Goal: Find specific page/section: Find specific page/section

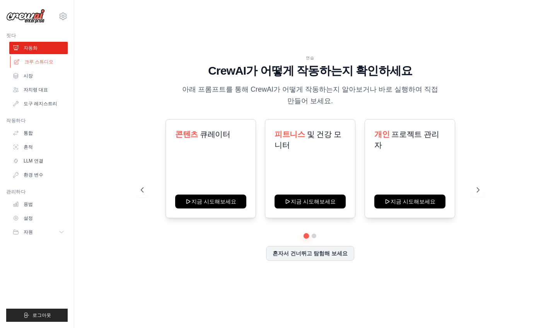
click at [42, 65] on link "크루 스튜디오" at bounding box center [39, 62] width 58 height 12
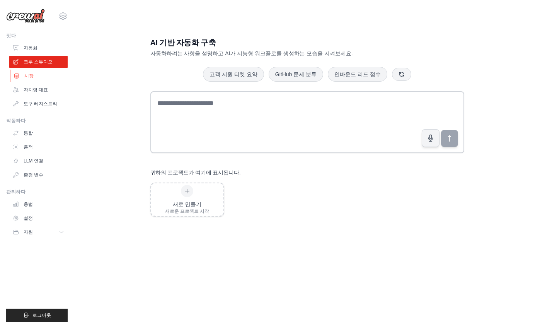
click at [42, 78] on link "시장" at bounding box center [39, 76] width 58 height 12
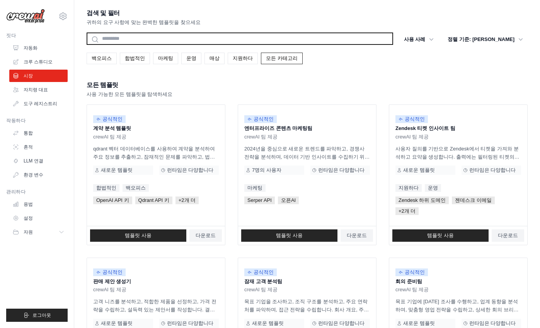
click at [163, 38] on input "text" at bounding box center [240, 38] width 306 height 12
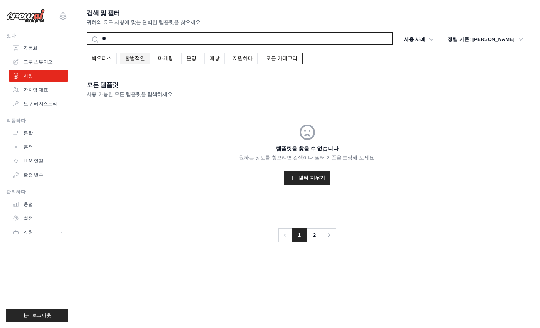
type input "*"
type input "*******"
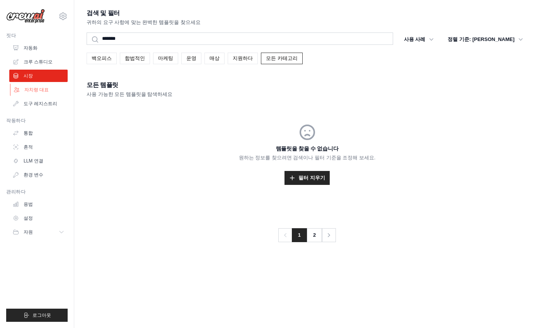
click at [24, 89] on link "자치령 대표" at bounding box center [39, 89] width 58 height 12
